Goal: Transaction & Acquisition: Purchase product/service

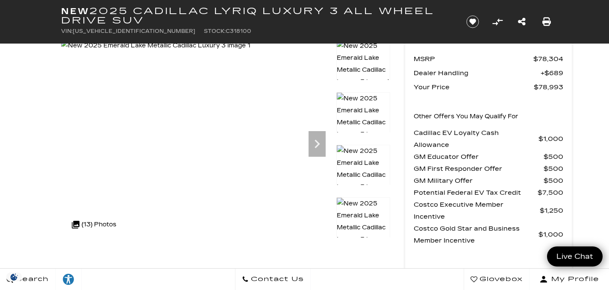
scroll to position [48, 0]
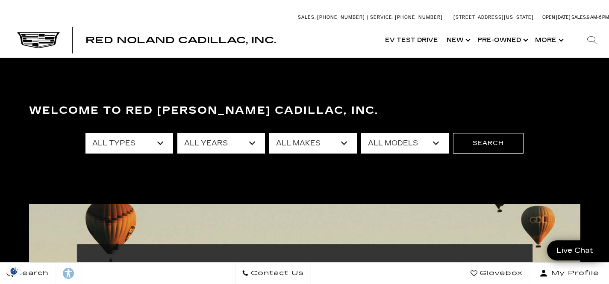
click at [223, 145] on select "All Years 2026 2025 2024 2023 2022 2021 2020 2019 2018 2017 2013" at bounding box center [221, 143] width 88 height 21
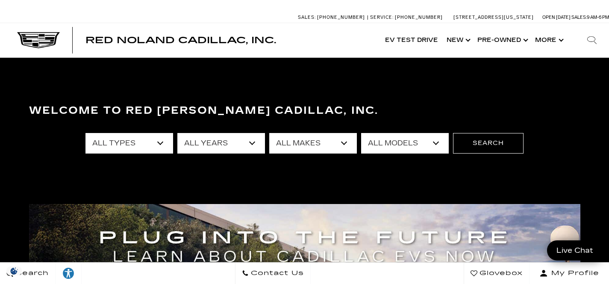
select select "2026"
click at [177, 133] on select "All Years 2026 2025 2024 2023 2022 2021 2020 2019 2018 2017 2013" at bounding box center [221, 143] width 88 height 21
click at [294, 144] on select "All Makes Cadillac" at bounding box center [313, 143] width 88 height 21
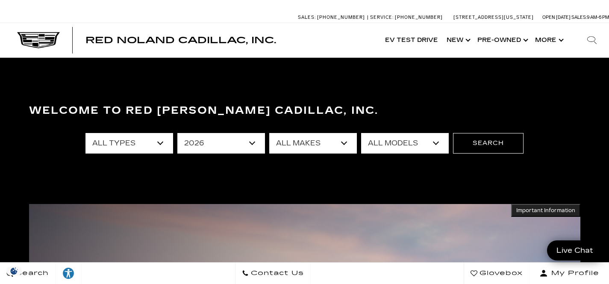
select select "Cadillac"
click at [269, 133] on select "All Makes Cadillac" at bounding box center [313, 143] width 88 height 21
click at [379, 149] on select "All Models ESCALADE IQ ESCALADE IQL LYRIQ VISTIQ" at bounding box center [405, 143] width 88 height 21
select select "LYRIQ"
click at [361, 133] on select "All Models ESCALADE IQ ESCALADE IQL LYRIQ VISTIQ" at bounding box center [405, 143] width 88 height 21
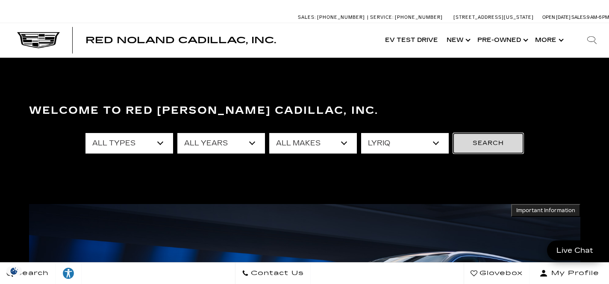
click at [493, 139] on button "Search" at bounding box center [488, 143] width 71 height 21
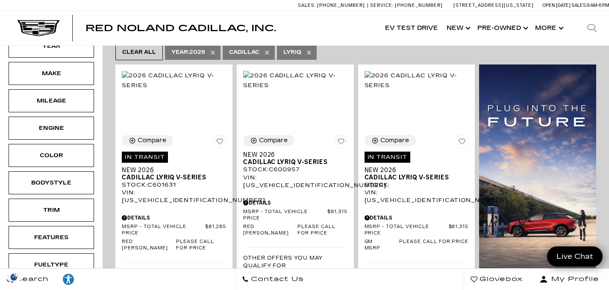
scroll to position [191, 0]
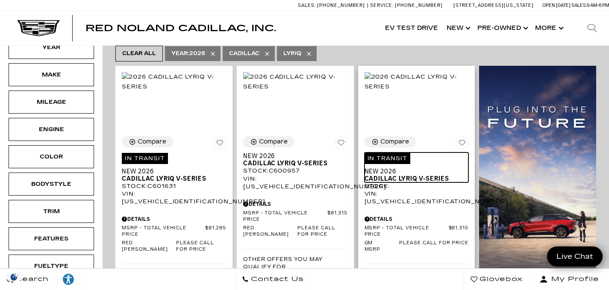
click at [431, 175] on span "Cadillac LYRIQ V-Series" at bounding box center [414, 178] width 98 height 7
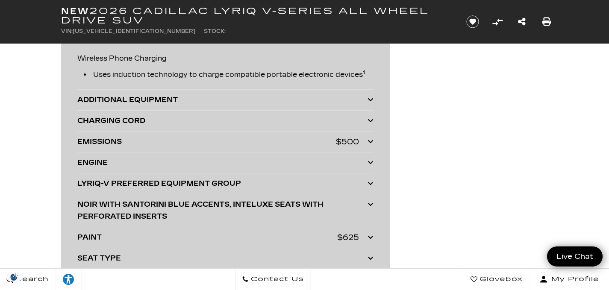
scroll to position [2089, 0]
click at [371, 99] on icon at bounding box center [371, 99] width 6 height 7
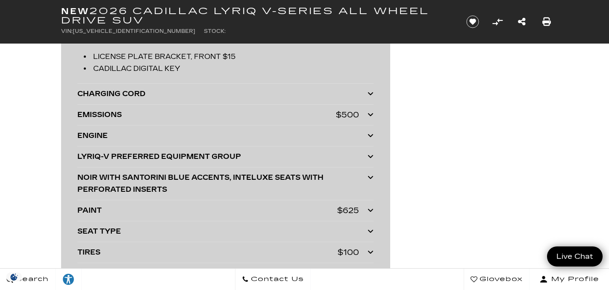
scroll to position [2150, 0]
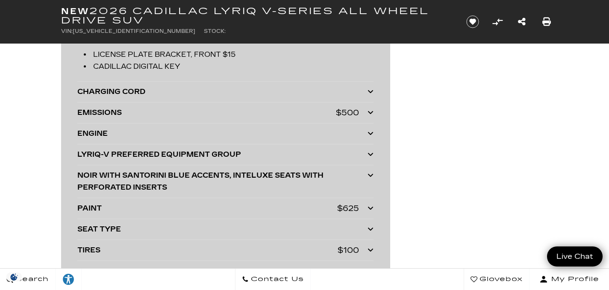
click at [372, 91] on icon at bounding box center [371, 91] width 6 height 7
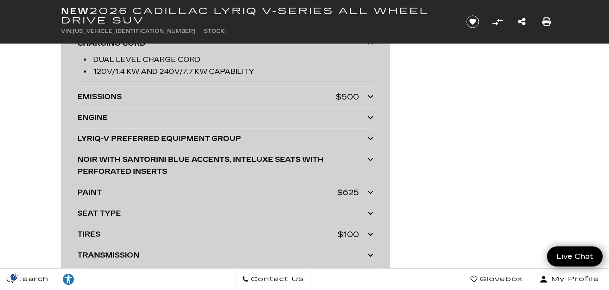
scroll to position [2208, 0]
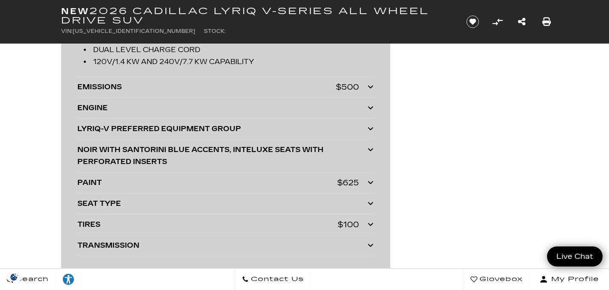
click at [369, 130] on icon at bounding box center [371, 128] width 6 height 7
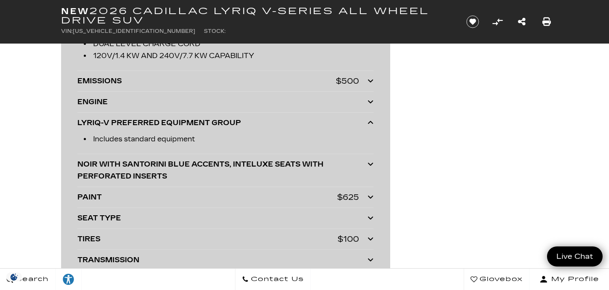
scroll to position [2233, 0]
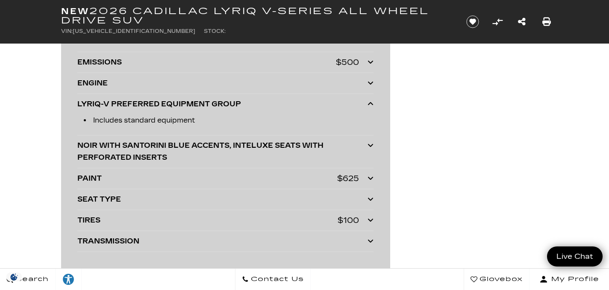
click at [371, 148] on icon at bounding box center [371, 145] width 6 height 7
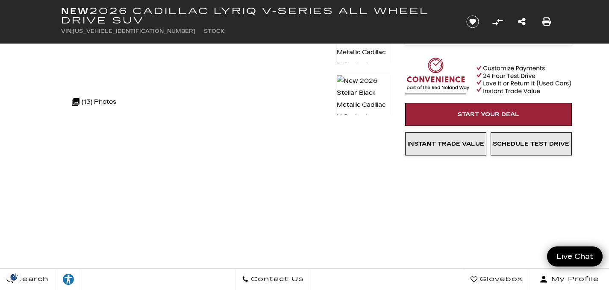
scroll to position [177, 0]
